Goal: Task Accomplishment & Management: Complete application form

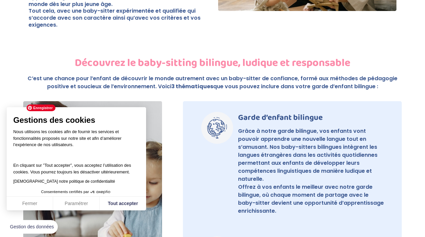
scroll to position [461, 0]
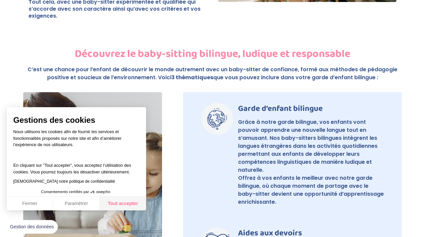
click at [123, 204] on button "Tout accepter" at bounding box center [123, 203] width 47 height 14
checkbox input "true"
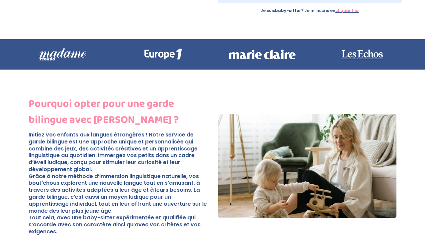
scroll to position [0, 0]
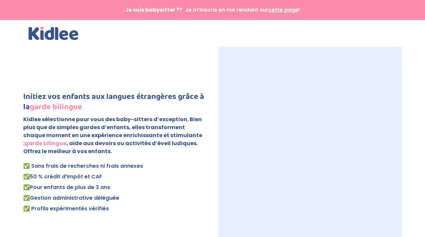
click at [173, 39] on div at bounding box center [213, 33] width 368 height 27
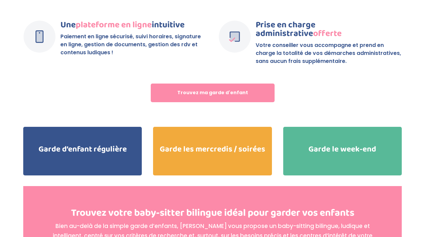
scroll to position [1562, 0]
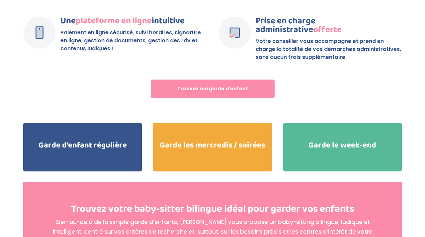
click at [90, 141] on h2 "Garde d’enfant régulière" at bounding box center [82, 146] width 119 height 11
click at [100, 141] on h2 "Garde d’enfant régulière" at bounding box center [82, 146] width 119 height 11
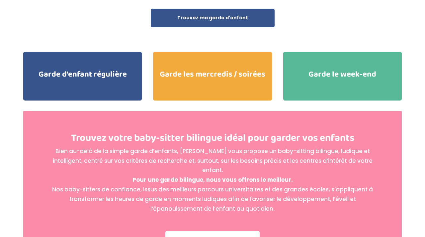
scroll to position [1650, 0]
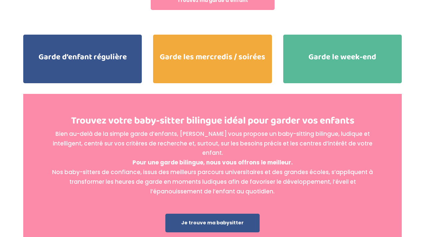
click at [214, 213] on link "Je trouve ma babysitter" at bounding box center [213, 222] width 94 height 19
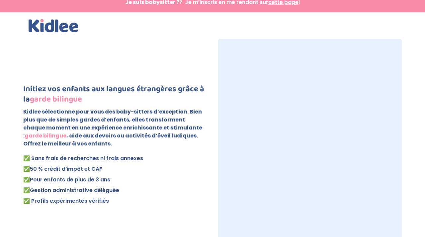
scroll to position [6, 0]
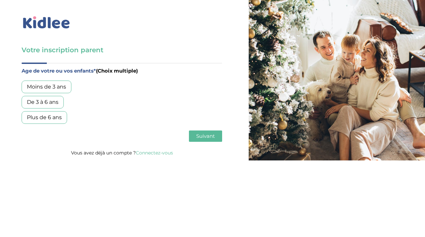
click at [52, 100] on div "De 3 à 6 ans" at bounding box center [43, 102] width 42 height 13
click at [204, 134] on span "Suivant" at bounding box center [205, 136] width 19 height 6
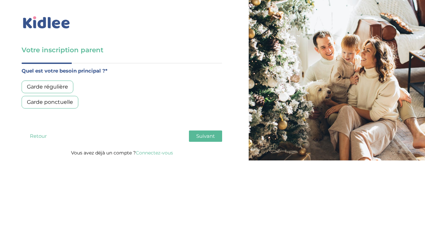
click at [54, 85] on div "Garde régulière" at bounding box center [48, 86] width 52 height 13
click at [206, 133] on span "Suivant" at bounding box center [205, 136] width 19 height 6
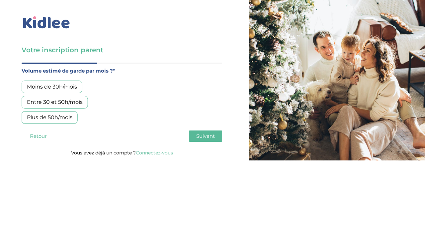
click at [66, 85] on div "Moins de 30h/mois" at bounding box center [52, 86] width 61 height 13
click at [204, 132] on button "Suivant" at bounding box center [205, 135] width 33 height 11
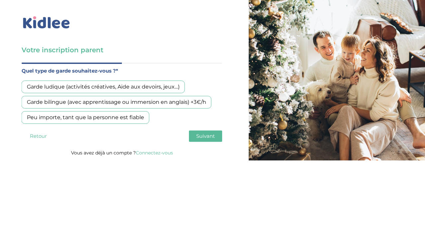
click at [136, 104] on div "Garde bilingue (avec apprentissage ou immersion en anglais) +3€/h" at bounding box center [117, 102] width 190 height 13
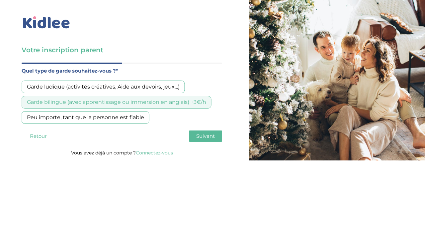
click at [206, 135] on span "Suivant" at bounding box center [205, 136] width 19 height 6
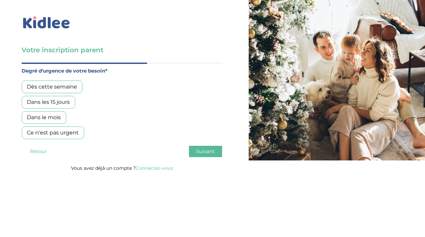
click at [62, 100] on div "Dans les 15 jours" at bounding box center [49, 102] width 54 height 13
click at [203, 151] on span "Suivant" at bounding box center [205, 151] width 19 height 6
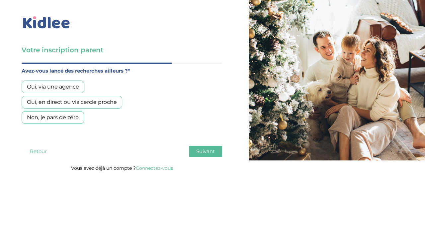
click at [72, 117] on div "Non, je pars de zéro" at bounding box center [53, 117] width 62 height 13
click at [204, 150] on span "Suivant" at bounding box center [205, 151] width 19 height 6
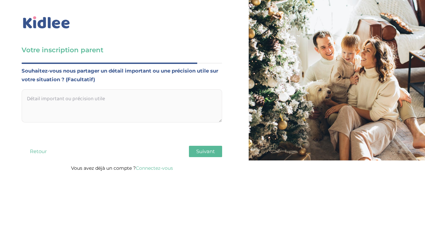
click at [121, 102] on textarea at bounding box center [122, 105] width 201 height 33
type textarea "Il s'agit essentiellement d'une sortie d'école."
click at [207, 150] on span "Suivant" at bounding box center [205, 151] width 19 height 6
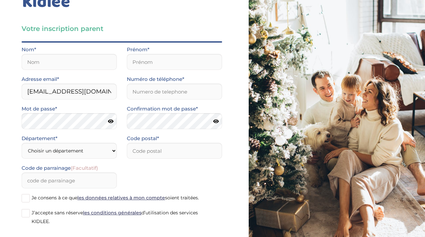
scroll to position [25, 0]
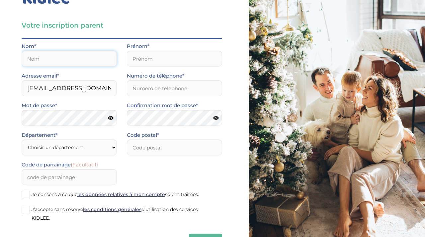
click at [91, 59] on input "text" at bounding box center [69, 59] width 95 height 16
type input "BEUSE"
type input "Livy"
type input "0610965121"
type input "75011"
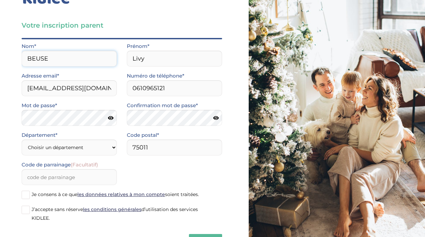
scroll to position [52, 0]
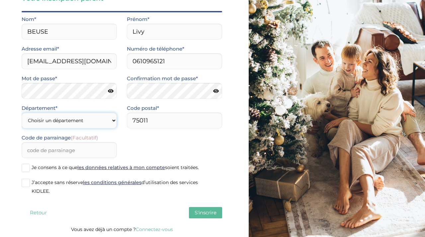
click at [112, 119] on select "Choisir un département Paris (75) Hauts-de-Seine (92) Yvelines (78) Val-de-Marn…" at bounding box center [69, 120] width 95 height 16
select select "75"
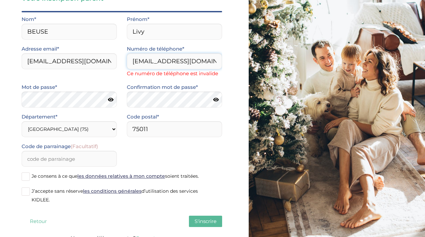
drag, startPoint x: 208, startPoint y: 58, endPoint x: 128, endPoint y: 59, distance: 79.8
click at [128, 59] on input "livy2205@gmail.com" at bounding box center [174, 61] width 95 height 16
type input "0610965121"
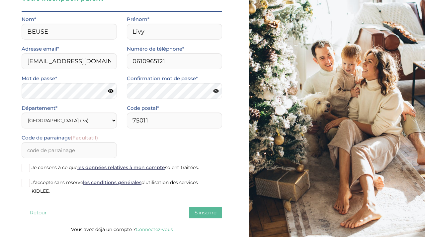
click at [113, 90] on icon at bounding box center [111, 90] width 6 height 5
click at [217, 91] on icon at bounding box center [216, 90] width 6 height 5
click at [30, 169] on span at bounding box center [26, 168] width 8 height 8
click at [0, 0] on input "Je consens à ce que les données relatives à mon compte soient traitées." at bounding box center [0, 0] width 0 height 0
click at [25, 184] on span at bounding box center [26, 182] width 8 height 8
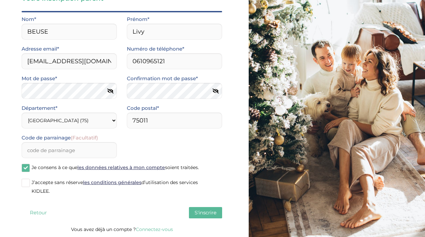
click at [0, 0] on input "J’accepte sans réserve les conditions générales d’utilisation des services KIDL…" at bounding box center [0, 0] width 0 height 0
click at [208, 210] on span "S'inscrire" at bounding box center [206, 212] width 22 height 6
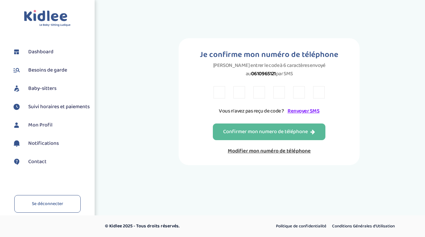
click at [221, 94] on input "text" at bounding box center [220, 92] width 12 height 12
type input "z"
type input "a"
type input "8"
type input "w"
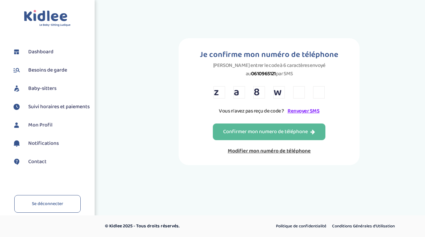
type input "5"
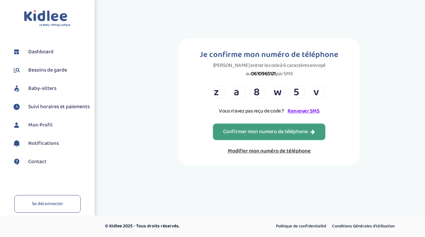
type input "v"
click at [250, 130] on div "Confirmer mon numero de téléphone" at bounding box center [269, 132] width 92 height 8
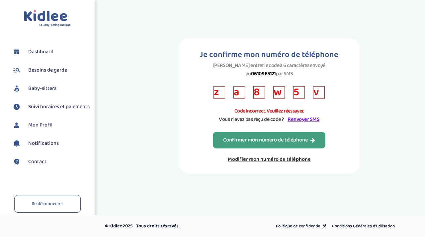
click at [223, 92] on input "z" at bounding box center [220, 92] width 12 height 12
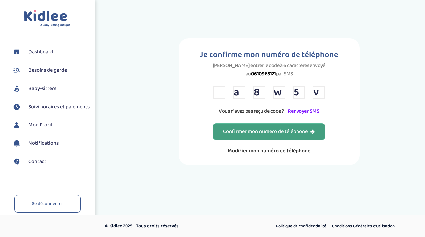
type input "Z"
click at [221, 91] on input "Z" at bounding box center [220, 92] width 12 height 12
type input "X"
click at [241, 92] on input "text" at bounding box center [240, 92] width 12 height 12
type input "9"
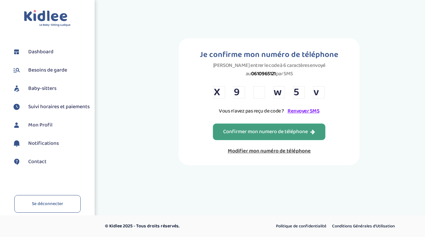
type input "5"
type input "A"
type input "V"
type input "5"
click at [280, 130] on div "Confirmer mon numero de téléphone" at bounding box center [269, 132] width 92 height 8
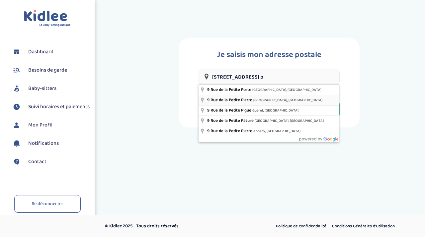
type input "[STREET_ADDRESS]"
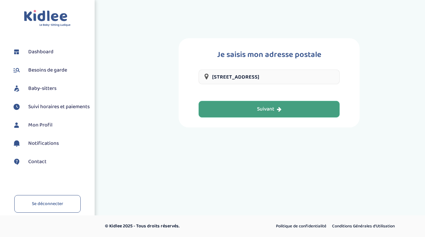
click at [267, 111] on div "Suivant" at bounding box center [269, 109] width 25 height 8
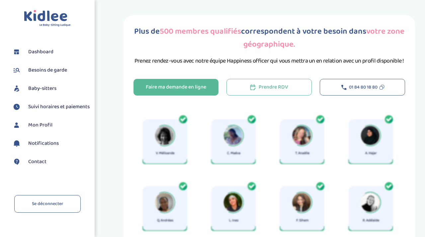
click at [45, 70] on span "Besoins de garde" at bounding box center [47, 70] width 39 height 8
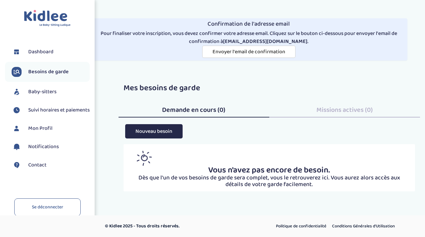
click at [37, 51] on span "Dashboard" at bounding box center [40, 52] width 25 height 8
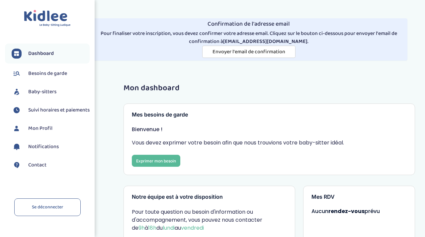
click at [48, 71] on span "Besoins de garde" at bounding box center [47, 73] width 39 height 8
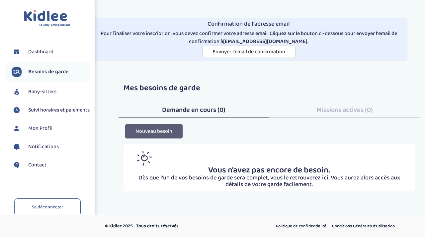
click at [160, 130] on button "Nouveau besoin" at bounding box center [153, 131] width 57 height 14
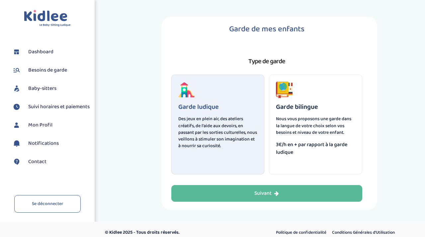
drag, startPoint x: 0, startPoint y: 0, endPoint x: 300, endPoint y: 151, distance: 336.1
click at [302, 144] on span "3€/h en + par rapport à la garde ludique" at bounding box center [315, 148] width 79 height 15
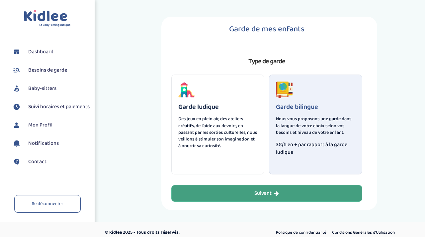
click at [271, 195] on div "Suivant" at bounding box center [267, 193] width 25 height 8
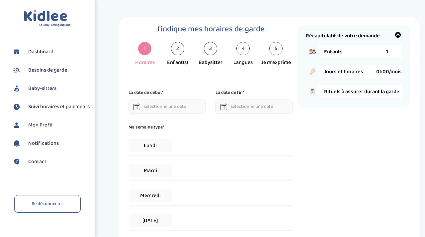
scroll to position [6, 0]
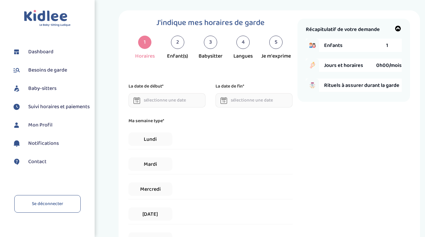
click at [163, 99] on input "text" at bounding box center [167, 100] width 77 height 14
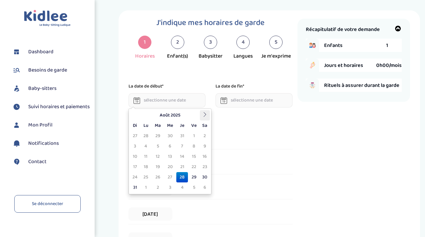
click at [204, 115] on icon at bounding box center [205, 114] width 5 height 5
click at [144, 145] on td "8" at bounding box center [146, 146] width 12 height 10
type input "[DATE]"
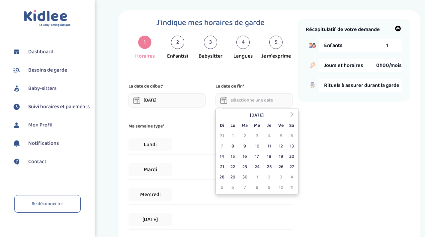
click at [238, 99] on input "text" at bounding box center [254, 100] width 77 height 14
click at [295, 115] on th at bounding box center [292, 115] width 10 height 10
click at [293, 115] on icon at bounding box center [292, 114] width 5 height 5
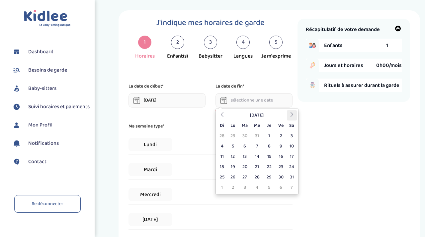
click at [293, 115] on icon at bounding box center [292, 114] width 5 height 5
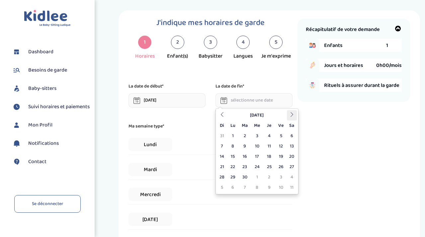
click at [293, 115] on icon at bounding box center [292, 114] width 5 height 5
click at [224, 114] on icon at bounding box center [222, 114] width 5 height 5
click at [282, 135] on td "3" at bounding box center [281, 136] width 12 height 10
type input "[DATE]"
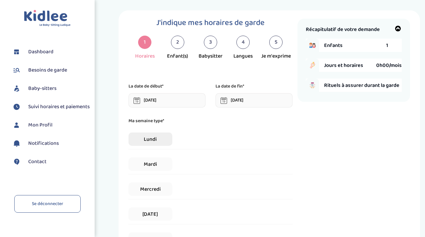
click at [154, 139] on span "Lundi" at bounding box center [151, 138] width 44 height 13
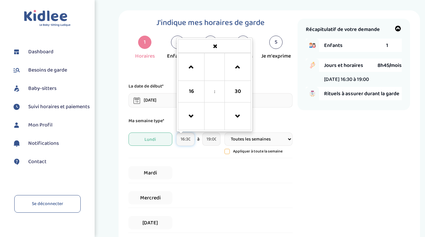
click at [185, 139] on input "16:30" at bounding box center [185, 138] width 18 height 13
click at [189, 91] on span "16" at bounding box center [191, 91] width 18 height 18
click at [189, 88] on td "08" at bounding box center [187, 85] width 18 height 13
click at [191, 118] on span at bounding box center [191, 116] width 18 height 18
click at [189, 67] on span at bounding box center [191, 67] width 18 height 18
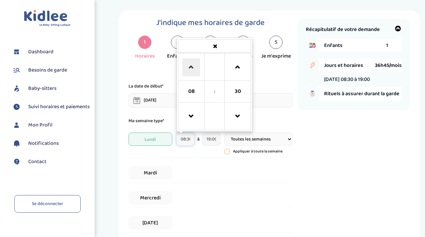
click at [189, 67] on span at bounding box center [191, 67] width 18 height 18
click at [191, 90] on span "10" at bounding box center [191, 91] width 18 height 18
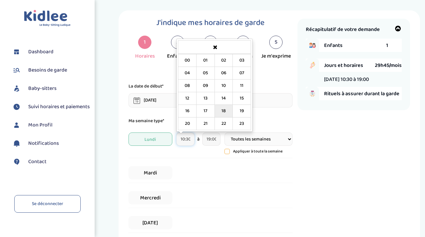
click at [220, 111] on td "18" at bounding box center [224, 111] width 18 height 13
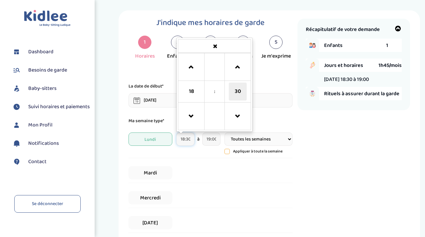
click at [236, 90] on span "30" at bounding box center [238, 91] width 18 height 18
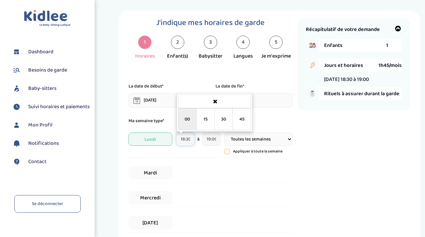
click at [191, 117] on td "00" at bounding box center [187, 119] width 18 height 22
type input "18:00"
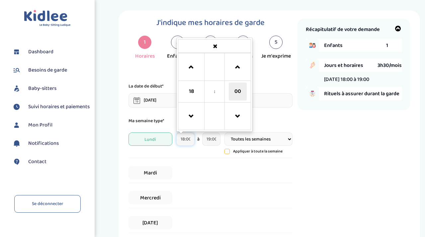
click at [241, 94] on span "00" at bounding box center [238, 91] width 18 height 18
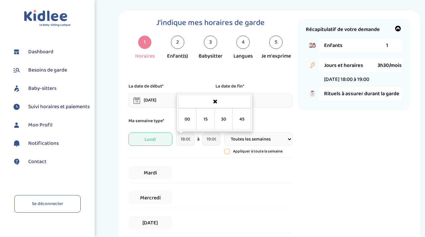
click at [303, 155] on div "Récapitulatif de votre demande Enfants 1 Jours et horaires 3h30/mois [DATE] 18:…" at bounding box center [354, 193] width 113 height 349
click at [228, 151] on icon at bounding box center [227, 151] width 5 height 5
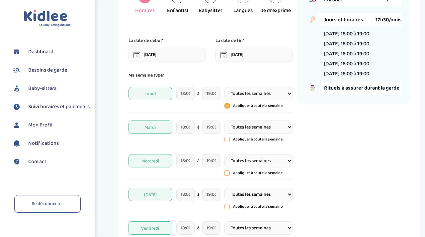
scroll to position [54, 0]
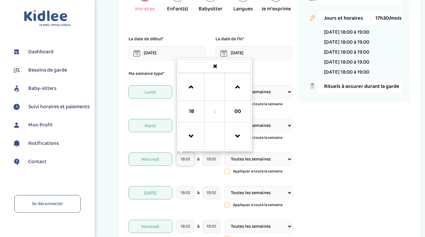
click at [185, 159] on input "18:00" at bounding box center [185, 158] width 18 height 13
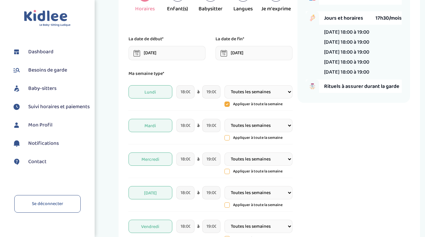
click at [304, 164] on div "Récapitulatif de votre demande Enfants 1 Jours et horaires 17h30/mois [DATE] 18…" at bounding box center [354, 162] width 113 height 383
click at [287, 93] on select "Toutes les semaines Toutes les 2 semaines Tous les mois" at bounding box center [259, 91] width 68 height 13
click at [227, 105] on icon at bounding box center [227, 103] width 5 height 5
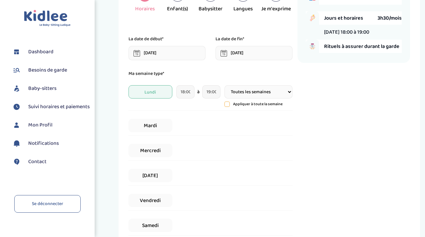
click at [227, 104] on icon at bounding box center [227, 104] width 5 height 5
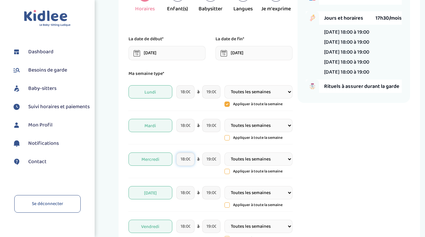
click at [191, 160] on input "18:00" at bounding box center [185, 158] width 18 height 13
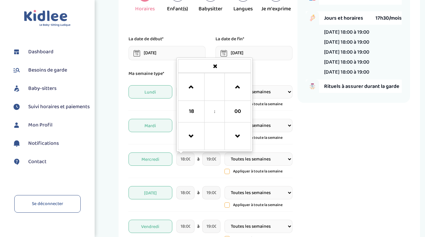
click at [159, 162] on span "Mercredi" at bounding box center [151, 158] width 44 height 13
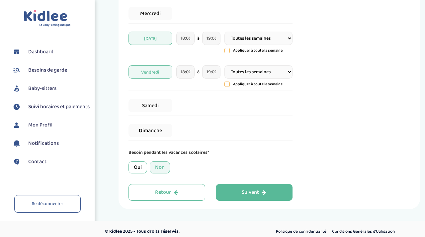
scroll to position [199, 0]
click at [259, 193] on div "Suivant" at bounding box center [254, 192] width 25 height 8
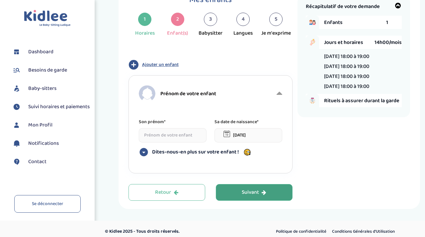
scroll to position [25, 0]
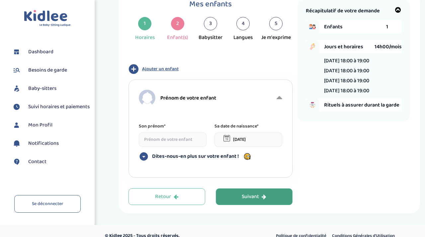
click at [186, 139] on input at bounding box center [173, 139] width 68 height 14
type input "[PERSON_NAME]"
type input"] "[STREET_ADDRESS]"
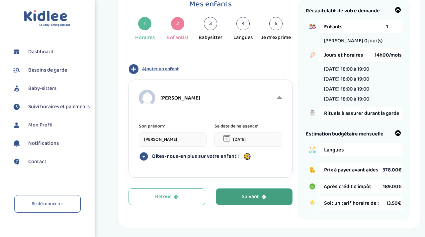
scroll to position [0, 0]
drag, startPoint x: 183, startPoint y: 139, endPoint x: 158, endPoint y: 140, distance: 25.3
click at [158, 140] on input "[PERSON_NAME]" at bounding box center [173, 139] width 68 height 14
type input "Victor"
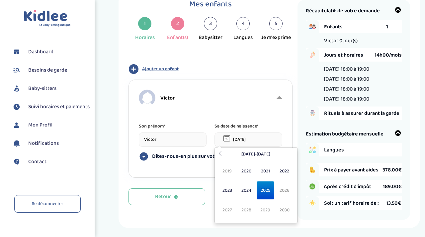
click at [252, 140] on input "[DATE]" at bounding box center [249, 139] width 68 height 14
click at [220, 152] on icon at bounding box center [220, 153] width 5 height 5
click at [265, 211] on span "2019" at bounding box center [266, 210] width 18 height 18
click at [248, 209] on span "Oct" at bounding box center [247, 210] width 18 height 18
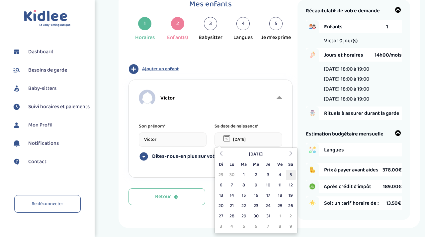
click at [292, 174] on td "5" at bounding box center [291, 174] width 10 height 10
type input "[DATE]"
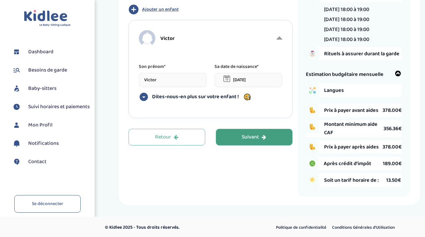
scroll to position [87, 0]
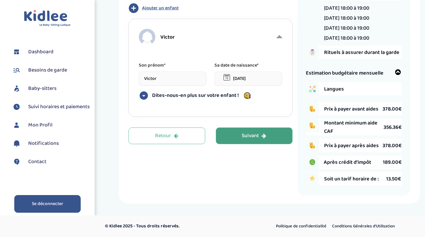
click at [40, 208] on link "Se déconnecter" at bounding box center [47, 204] width 66 height 18
